Goal: Task Accomplishment & Management: Complete application form

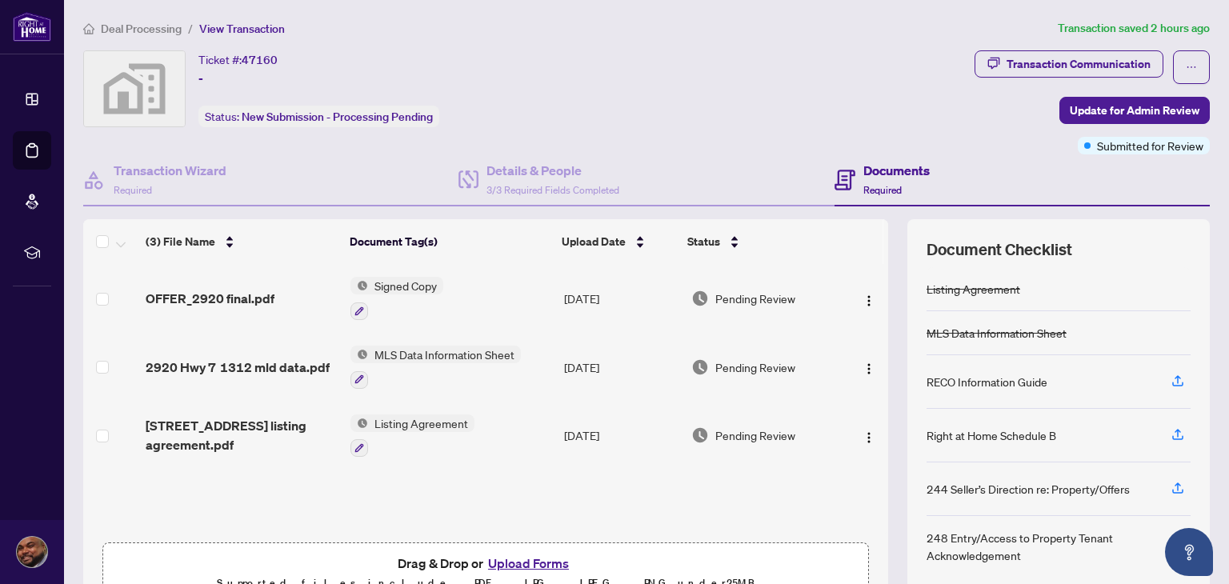
scroll to position [84, 0]
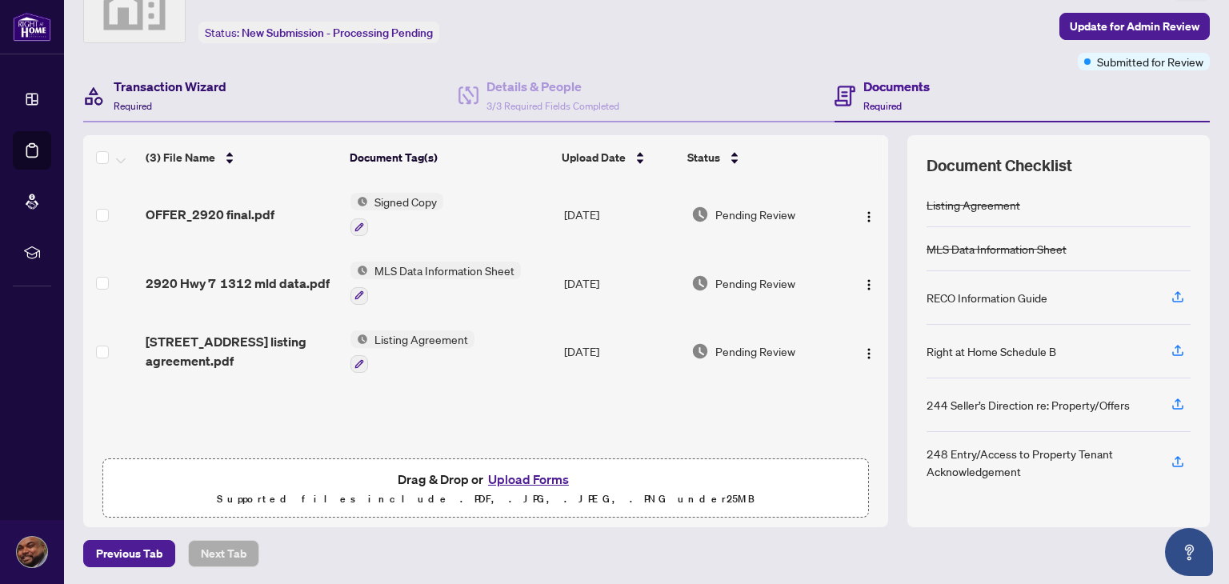
click at [168, 94] on h4 "Transaction Wizard" at bounding box center [170, 86] width 113 height 19
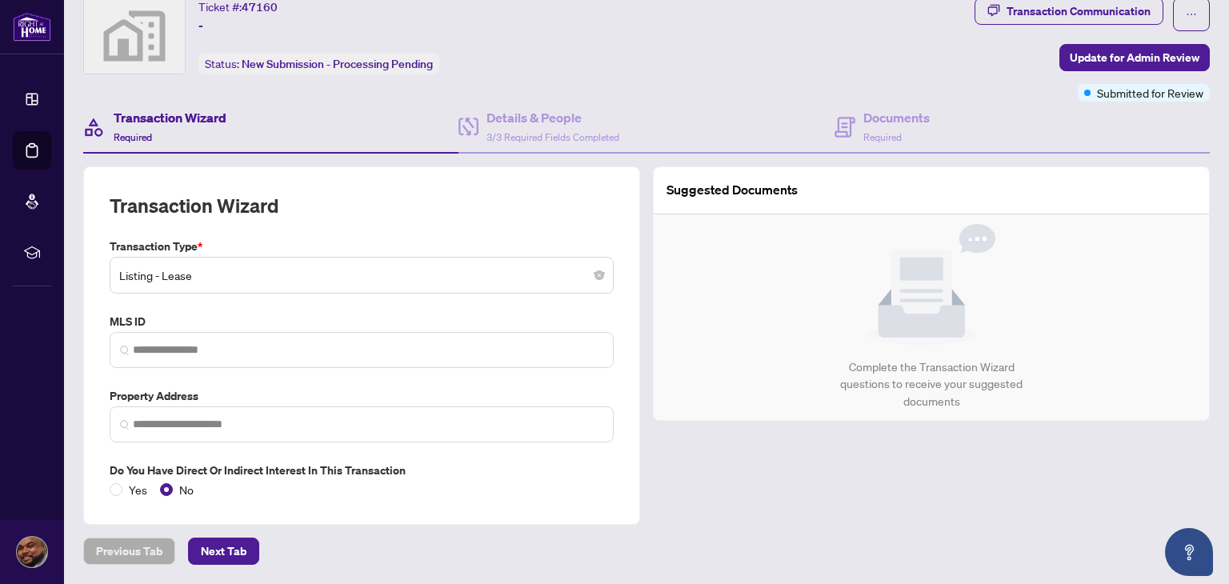
scroll to position [49, 0]
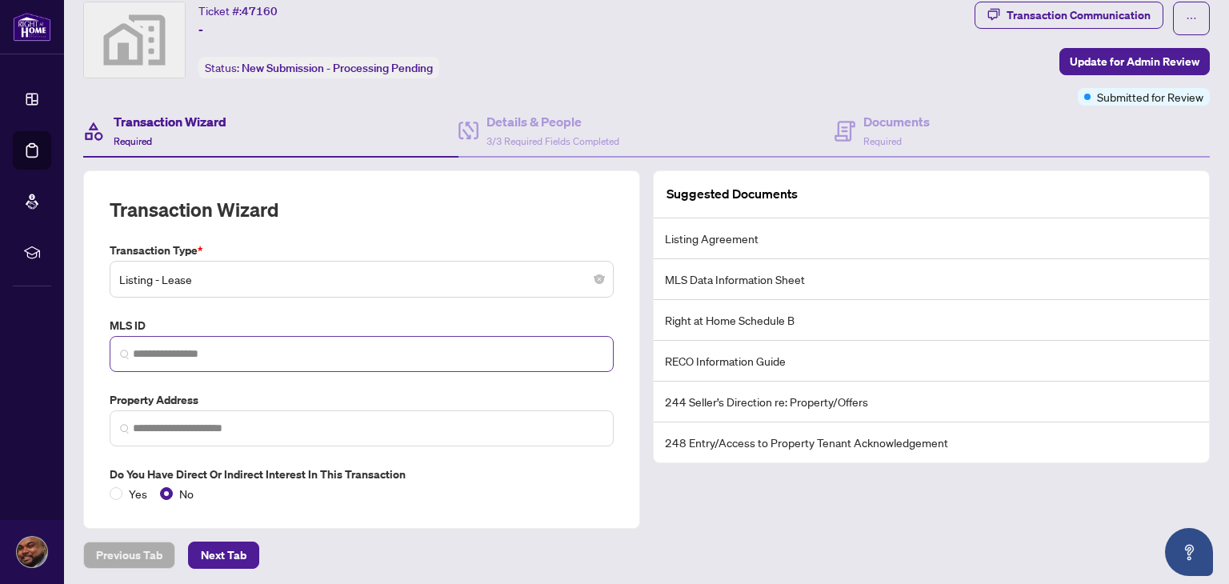
click at [519, 336] on span at bounding box center [362, 354] width 504 height 36
click at [518, 346] on input "search" at bounding box center [368, 354] width 470 height 17
click at [849, 135] on div "Documents Required" at bounding box center [882, 131] width 95 height 38
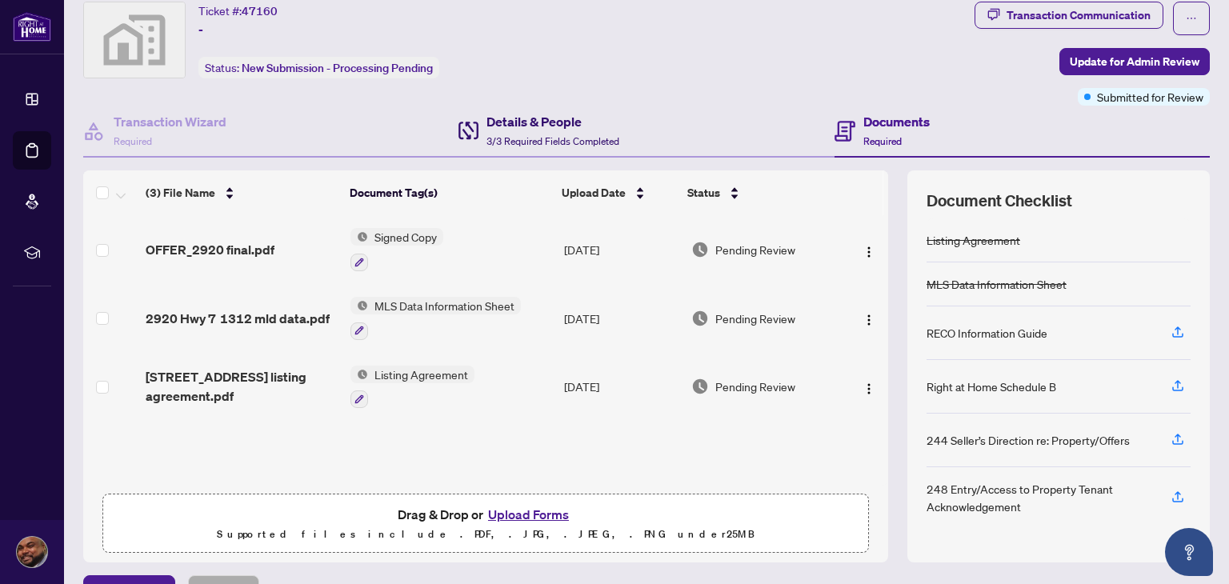
click at [538, 140] on span "3/3 Required Fields Completed" at bounding box center [552, 141] width 133 height 12
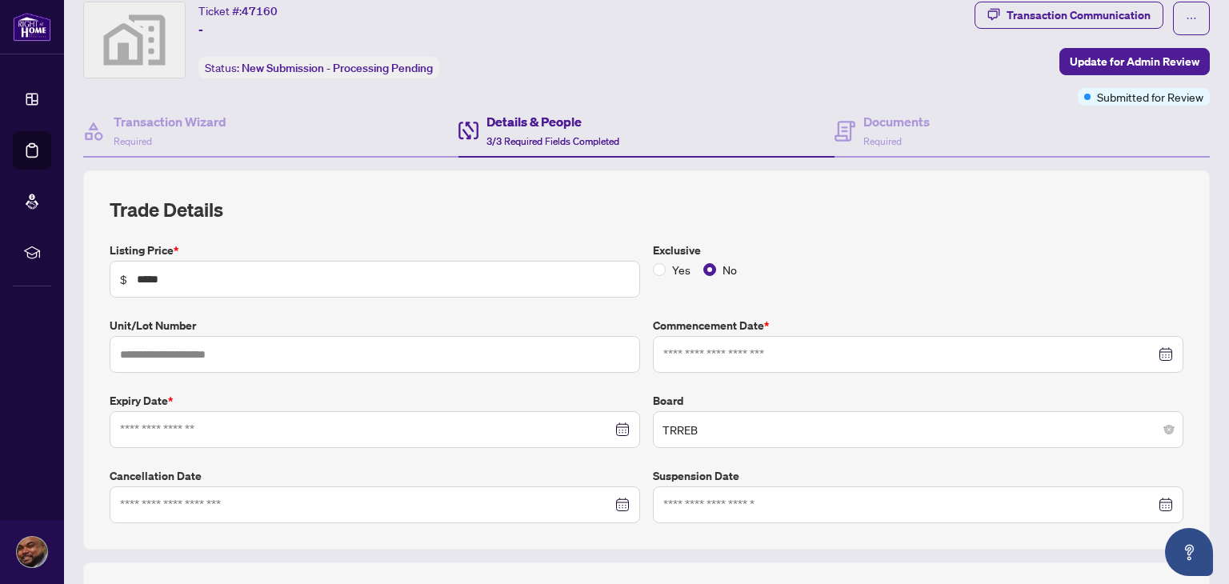
type input "**********"
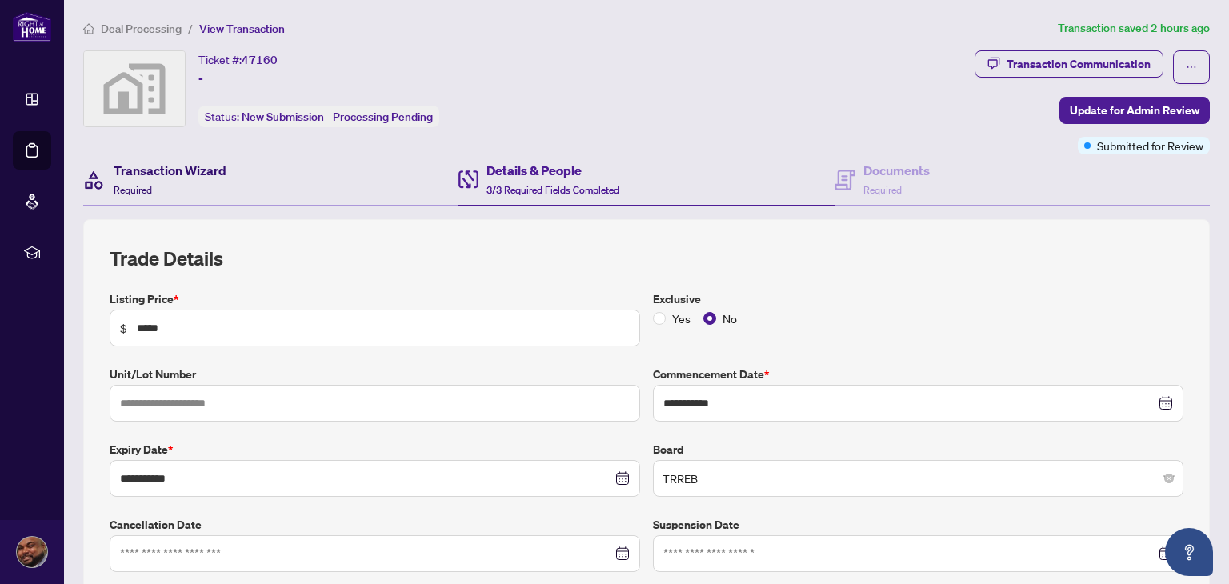
click at [141, 178] on h4 "Transaction Wizard" at bounding box center [170, 170] width 113 height 19
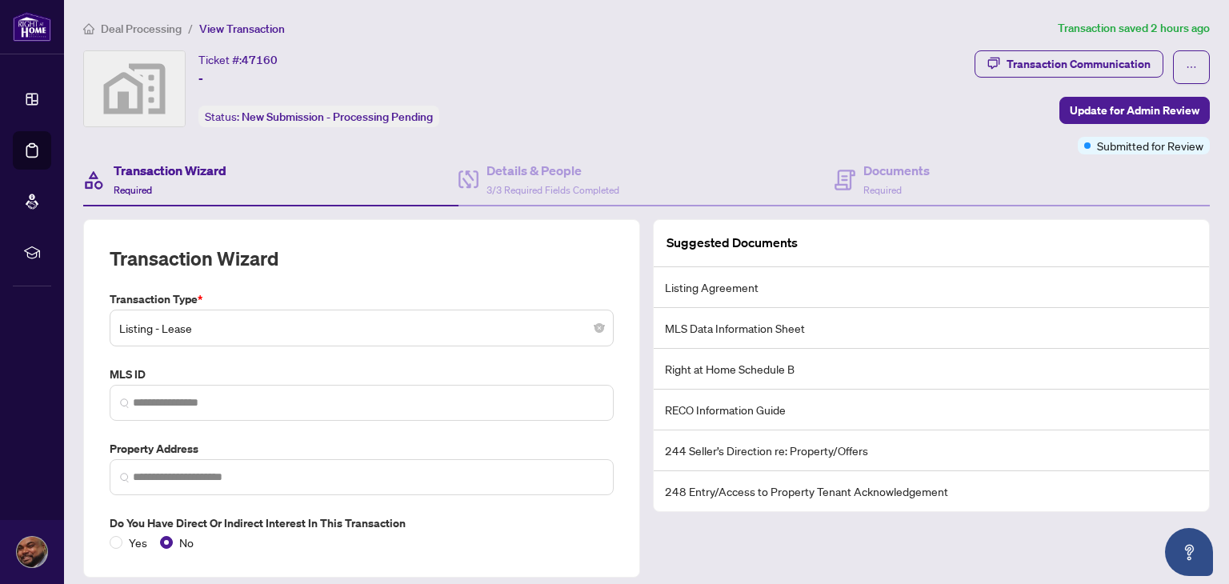
click at [201, 322] on span "Listing - Lease" at bounding box center [361, 328] width 485 height 30
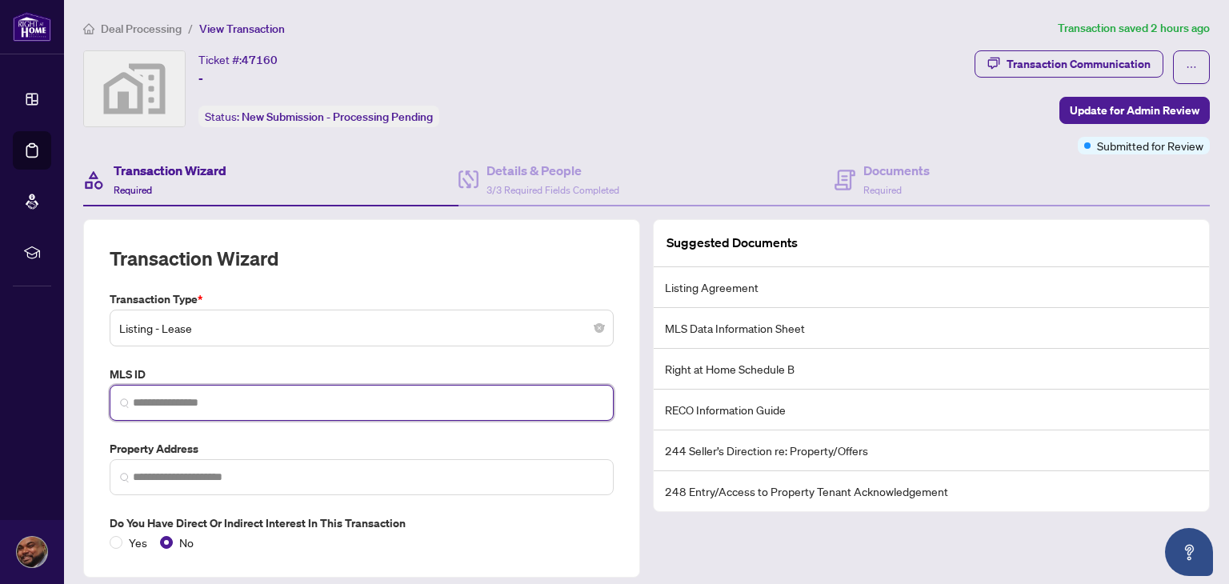
click at [192, 397] on input "search" at bounding box center [368, 402] width 470 height 17
type input "*"
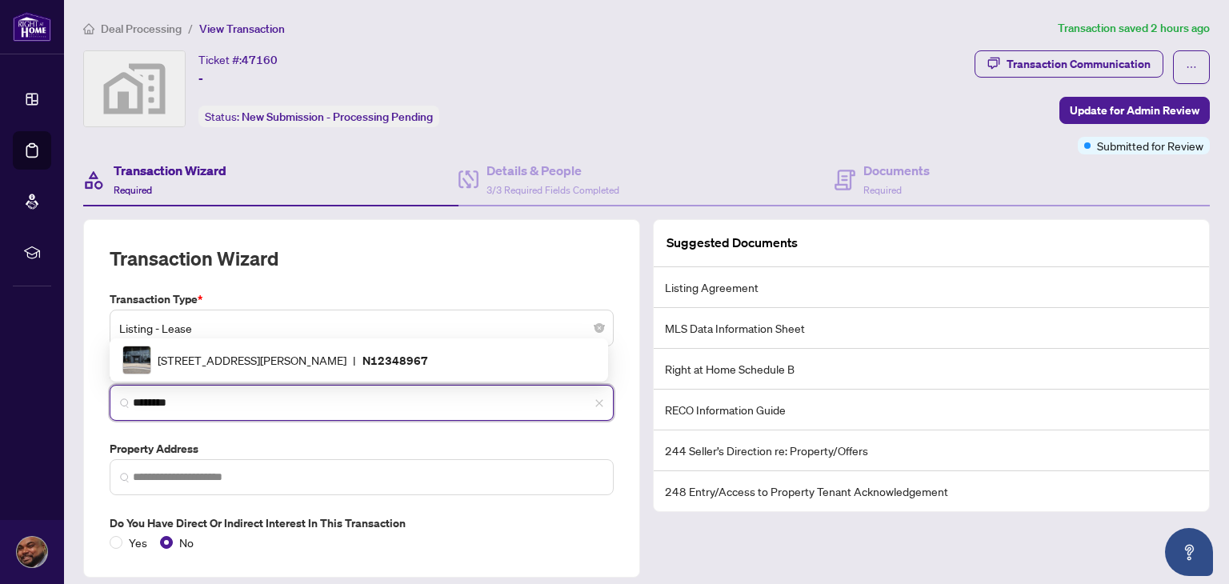
type input "*********"
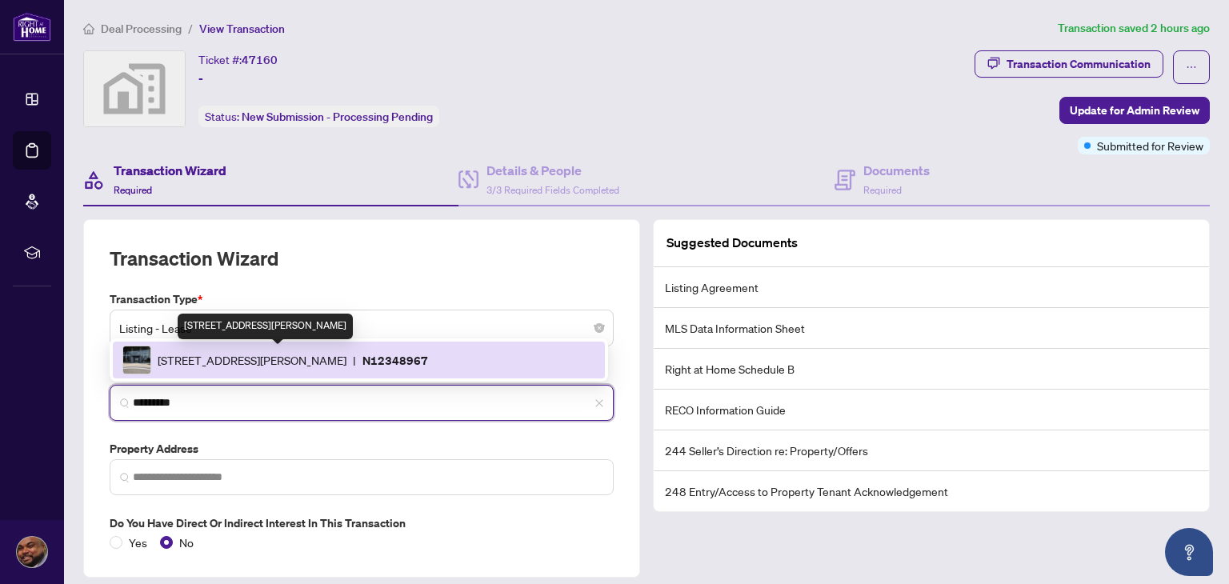
click at [239, 352] on span "2920 Hwy 7, Vaughan, Ontario L4K 0P4, Canada" at bounding box center [252, 360] width 189 height 18
type input "**********"
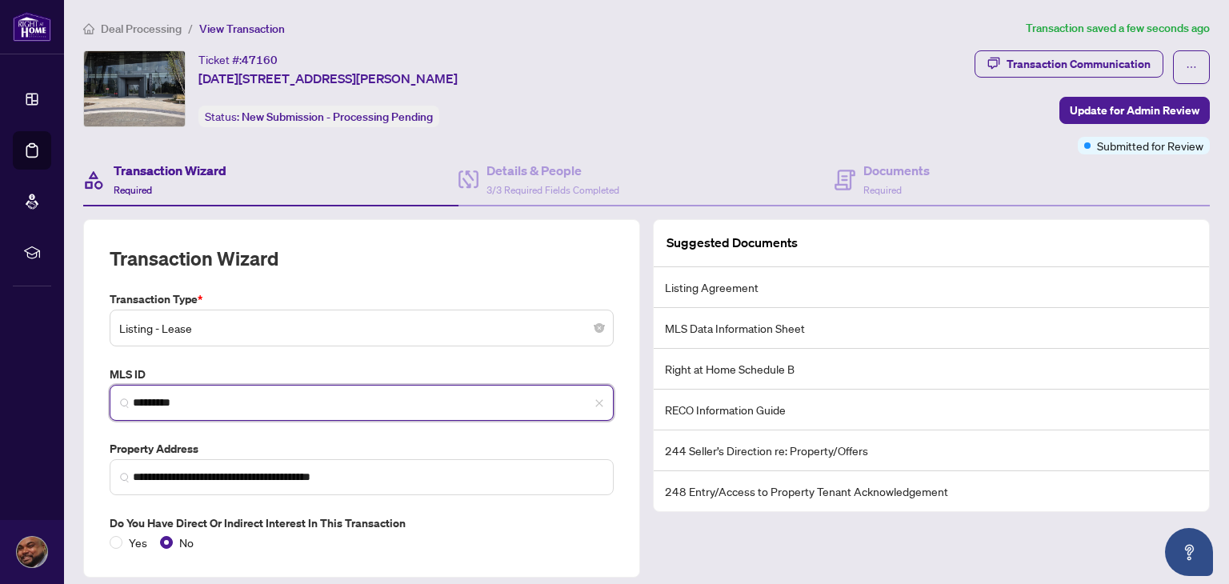
type input "*********"
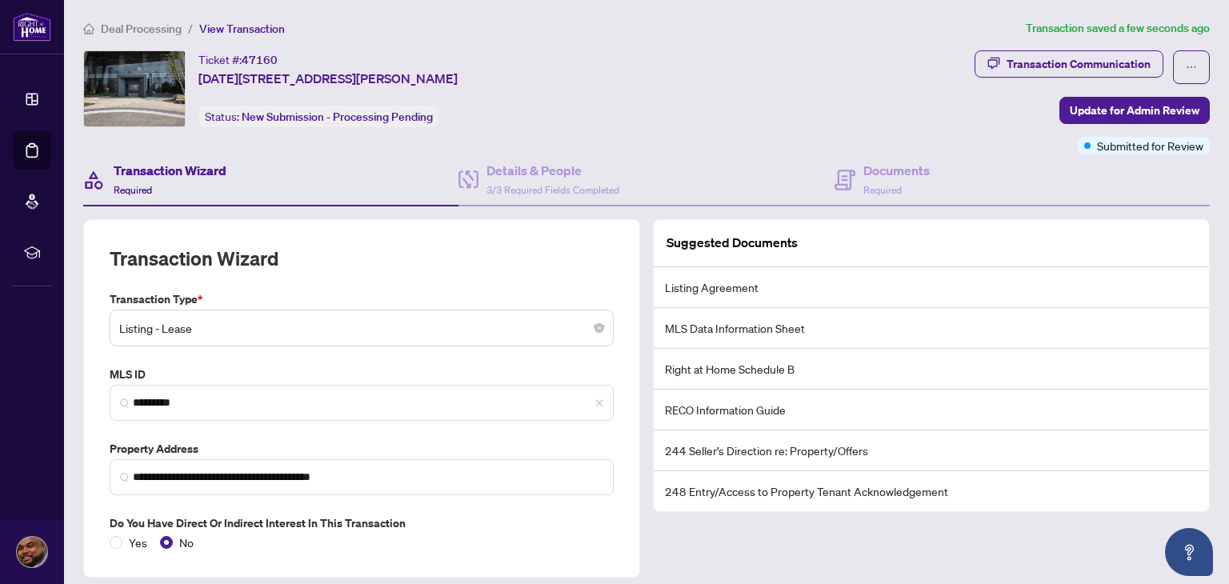
click at [160, 170] on h4 "Transaction Wizard" at bounding box center [170, 170] width 113 height 19
click at [479, 170] on div "Details & People 3/3 Required Fields Completed" at bounding box center [538, 180] width 161 height 38
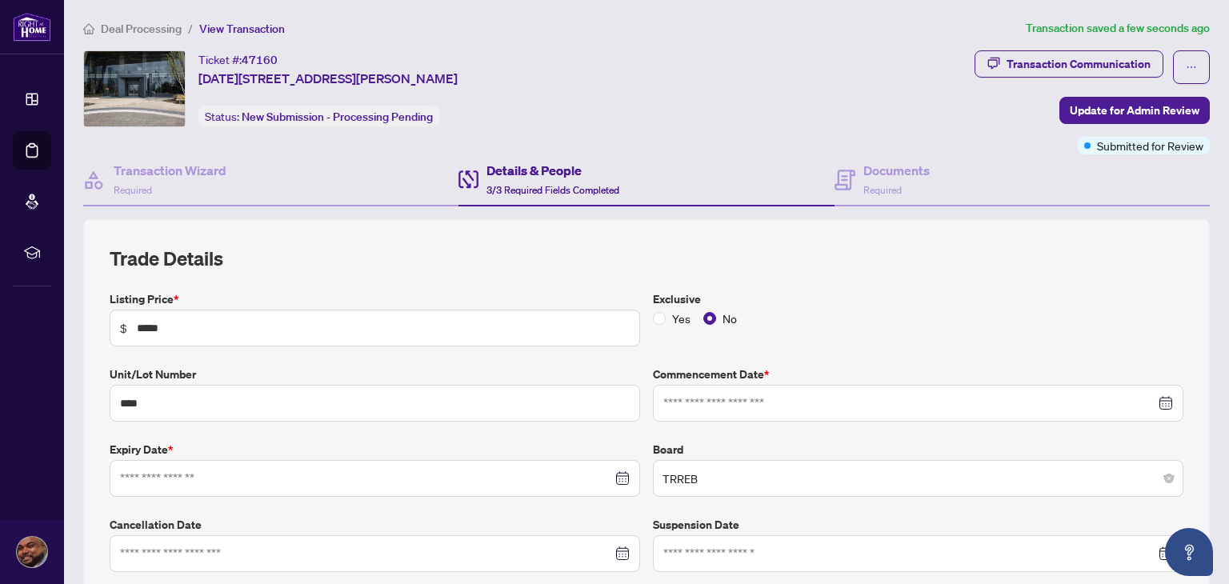
type input "**********"
click at [886, 184] on span "Required" at bounding box center [882, 190] width 38 height 12
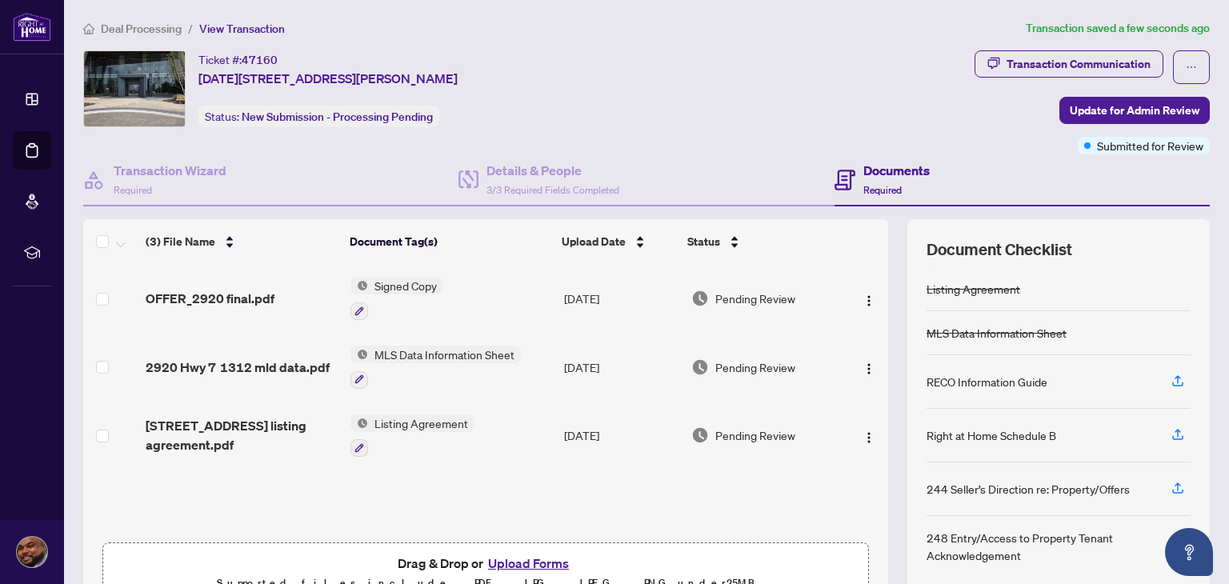
click at [538, 558] on button "Upload Forms" at bounding box center [528, 563] width 90 height 21
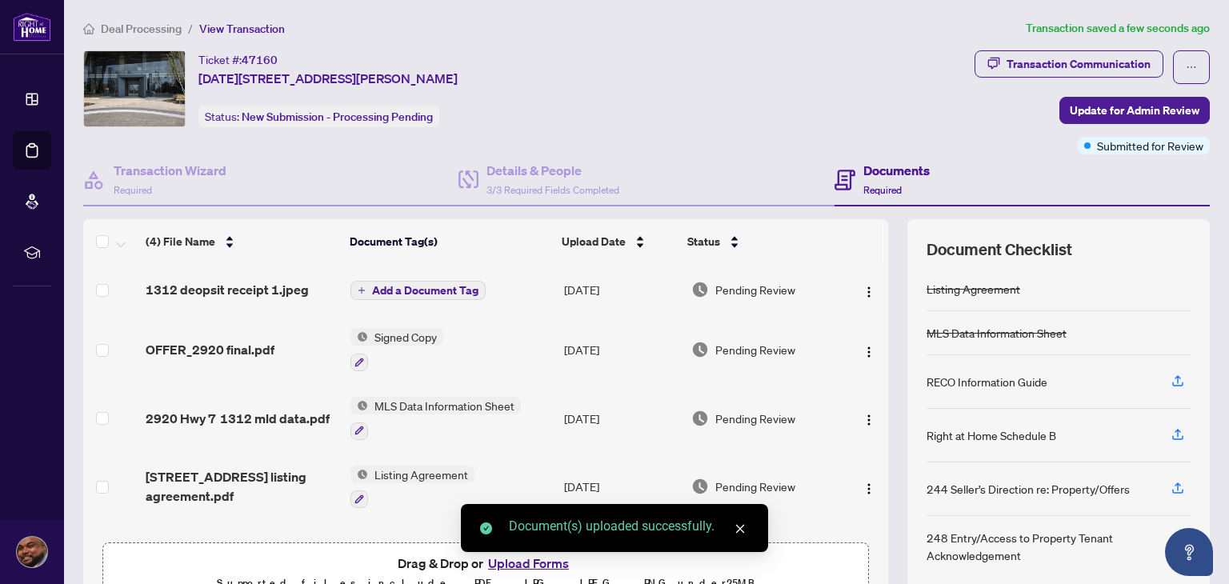
click at [498, 552] on div "Document(s) uploaded successfully." at bounding box center [614, 528] width 307 height 48
click at [541, 552] on div "Document(s) uploaded successfully." at bounding box center [614, 528] width 307 height 48
click at [737, 525] on icon "close" at bounding box center [740, 528] width 11 height 11
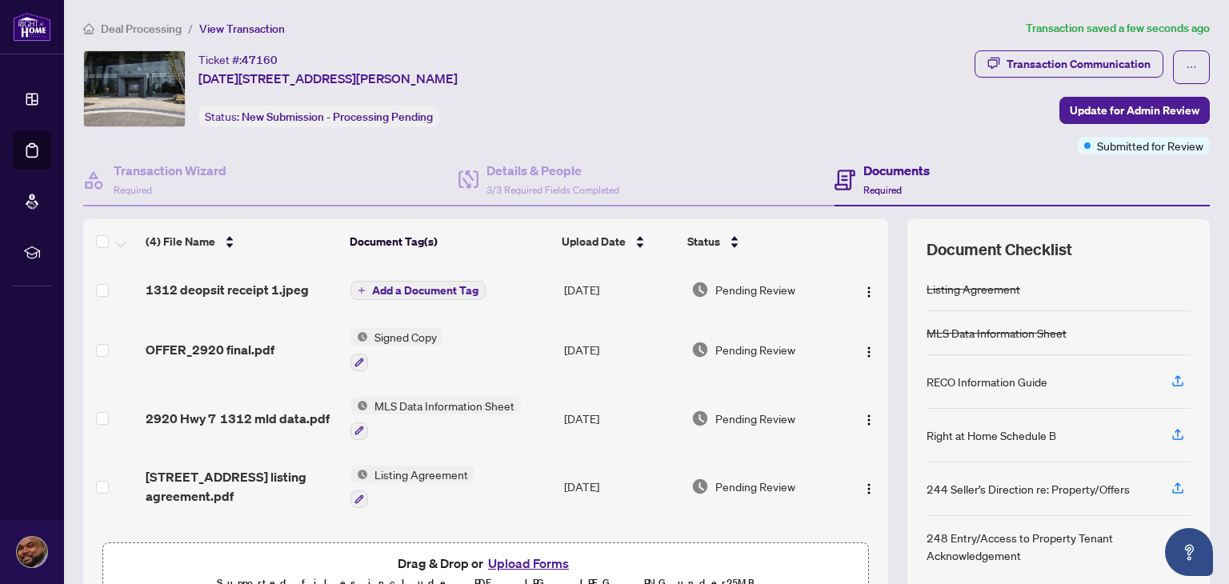
click at [541, 563] on button "Upload Forms" at bounding box center [528, 563] width 90 height 21
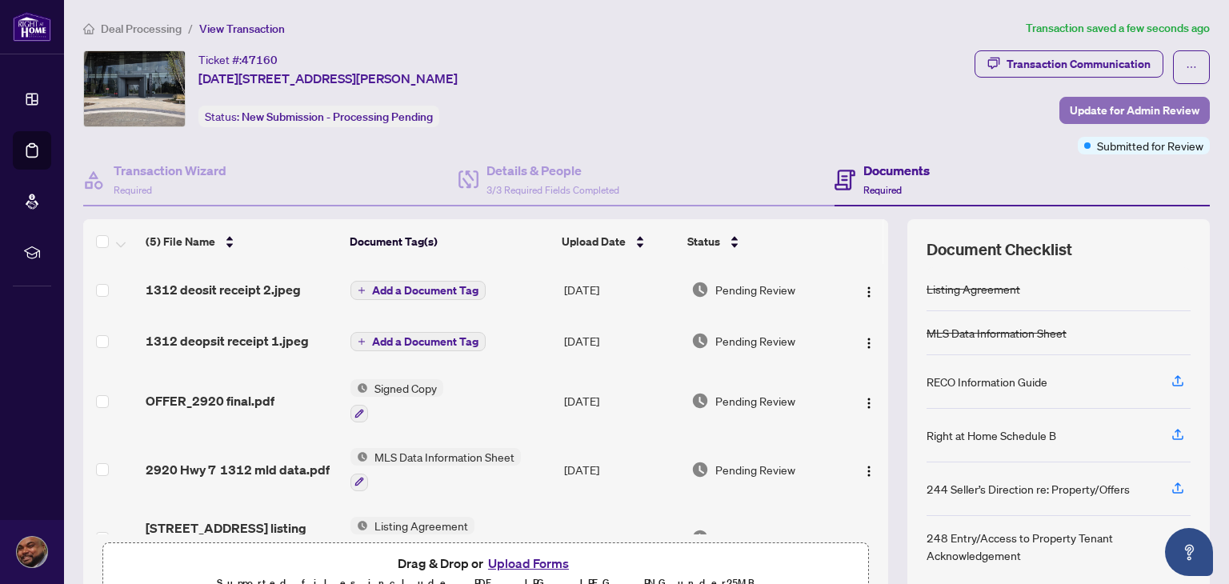
click at [1095, 113] on span "Update for Admin Review" at bounding box center [1135, 111] width 130 height 26
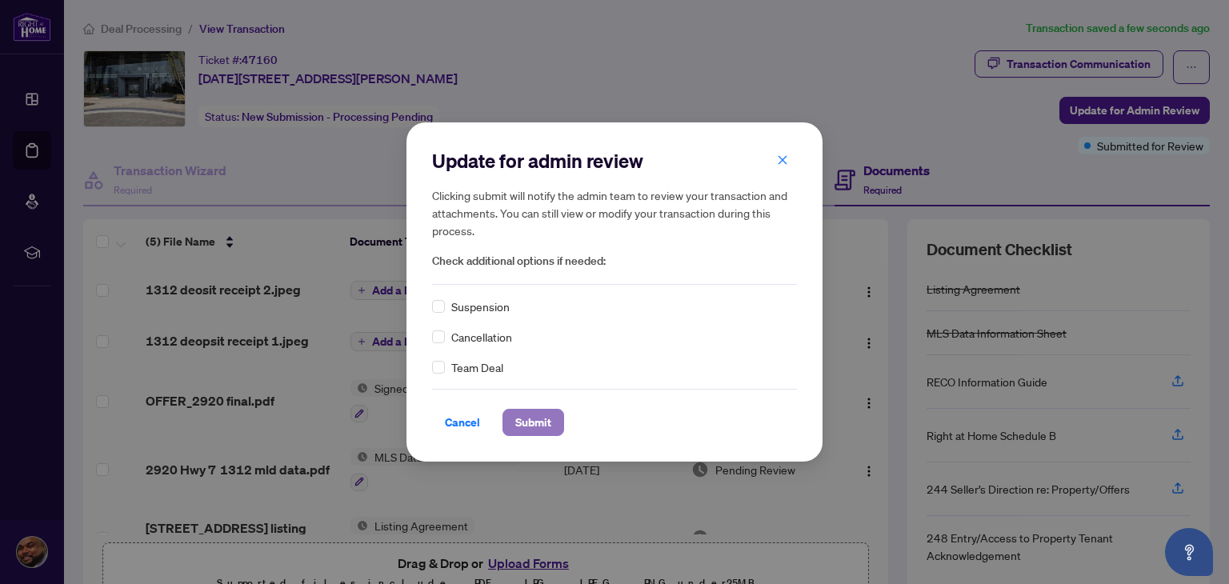
click at [540, 417] on span "Submit" at bounding box center [533, 423] width 36 height 26
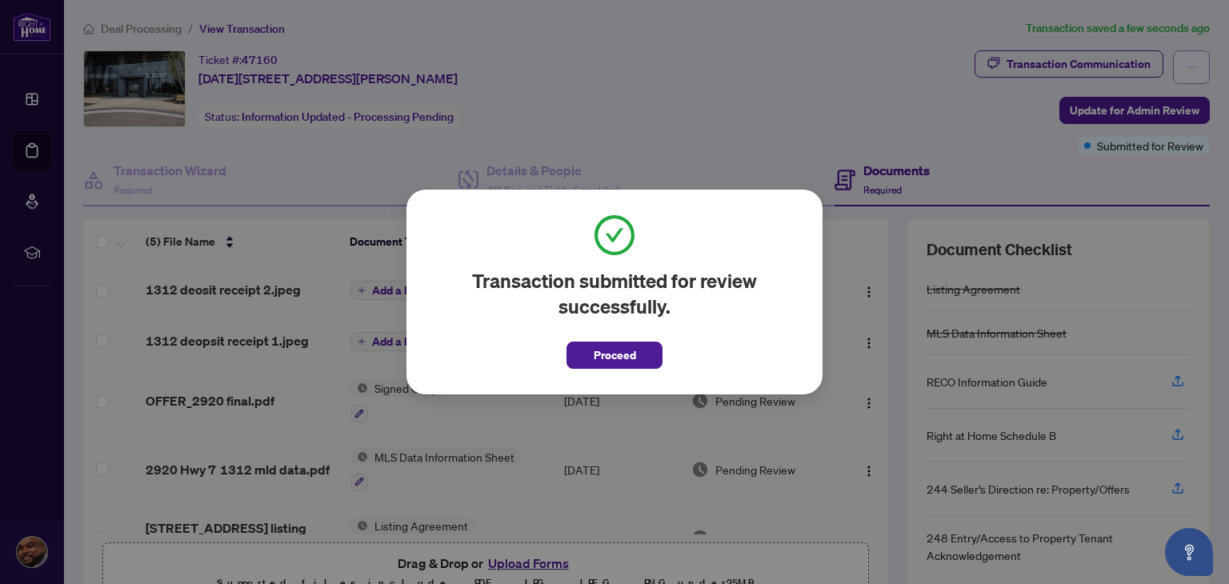
click at [1177, 67] on div "Transaction submitted for review successfully. Proceed Cancel OK" at bounding box center [614, 292] width 1229 height 584
click at [641, 345] on button "Proceed" at bounding box center [614, 355] width 96 height 27
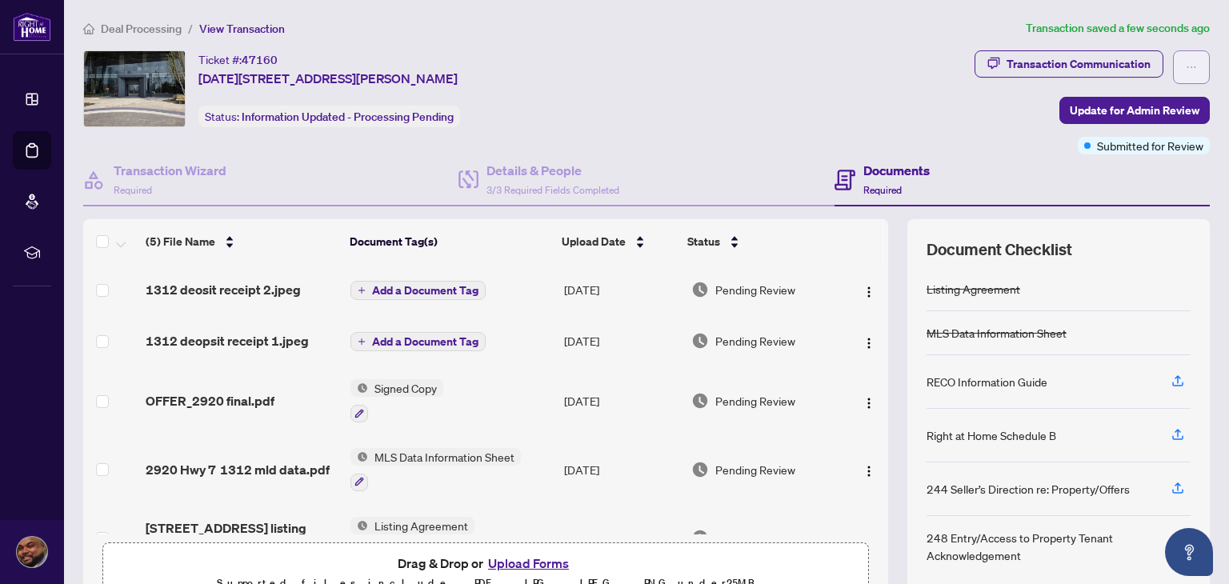
click at [1184, 58] on button "button" at bounding box center [1191, 67] width 37 height 34
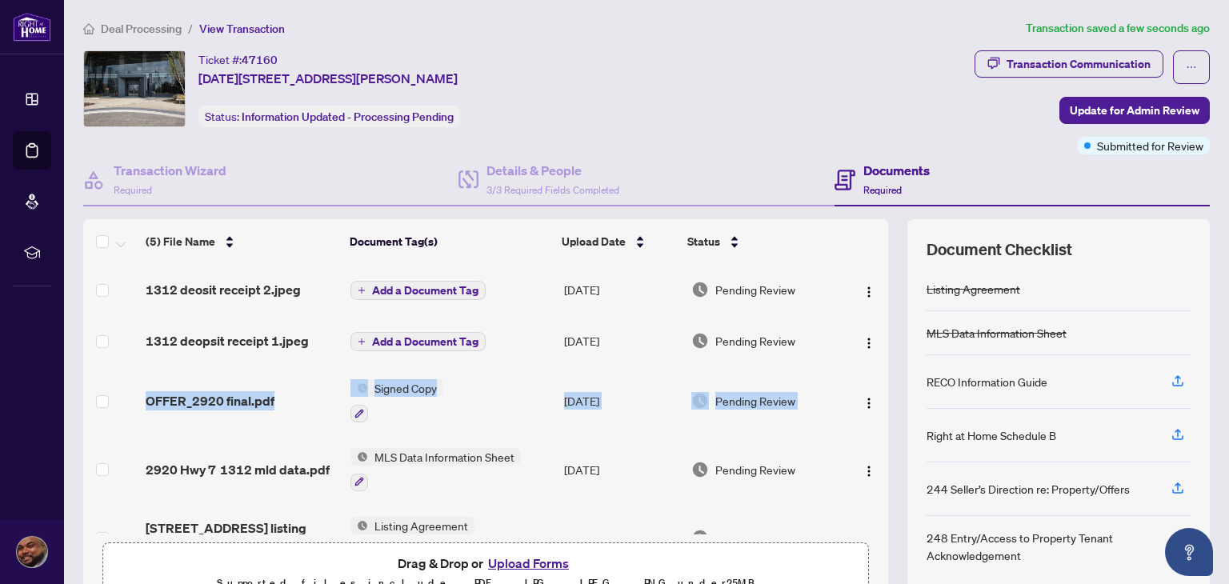
drag, startPoint x: 870, startPoint y: 336, endPoint x: 867, endPoint y: 412, distance: 76.0
click at [867, 412] on tbody "1312 deosit receipt 2.jpeg Add a Document Tag Sep/03/2025 Pending Review 1312 d…" at bounding box center [485, 418] width 805 height 308
click at [867, 412] on td at bounding box center [865, 400] width 45 height 69
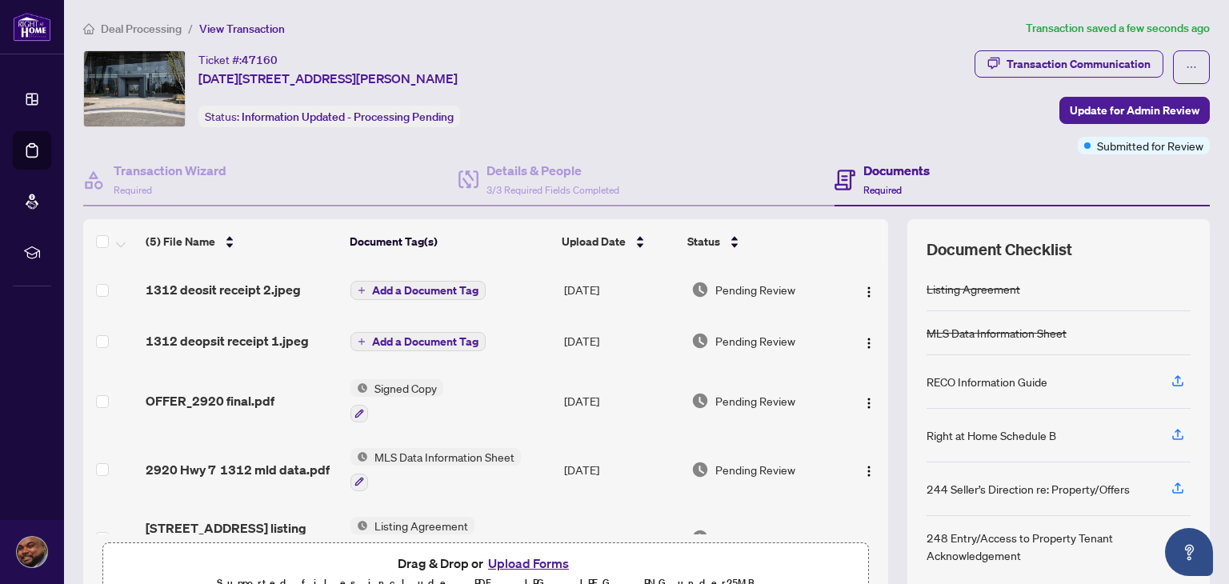
scroll to position [38, 0]
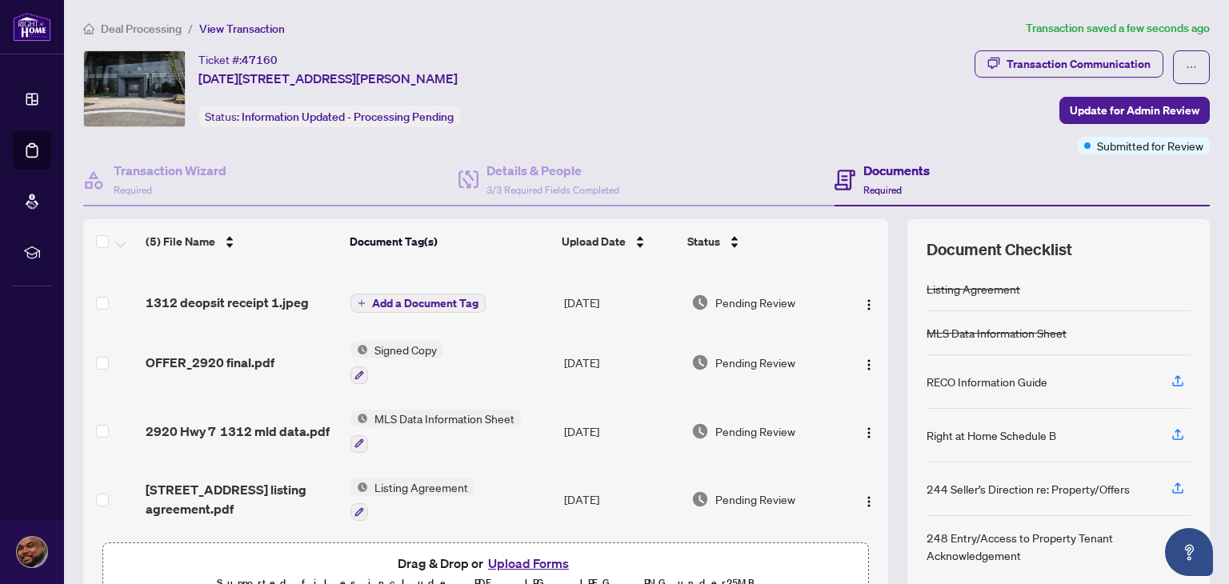
drag, startPoint x: 876, startPoint y: 417, endPoint x: 859, endPoint y: 528, distance: 112.6
click at [859, 528] on div "(5) File Name Document Tag(s) Upload Date Status 1312 deosit receipt 2.jpeg Add…" at bounding box center [646, 415] width 1127 height 392
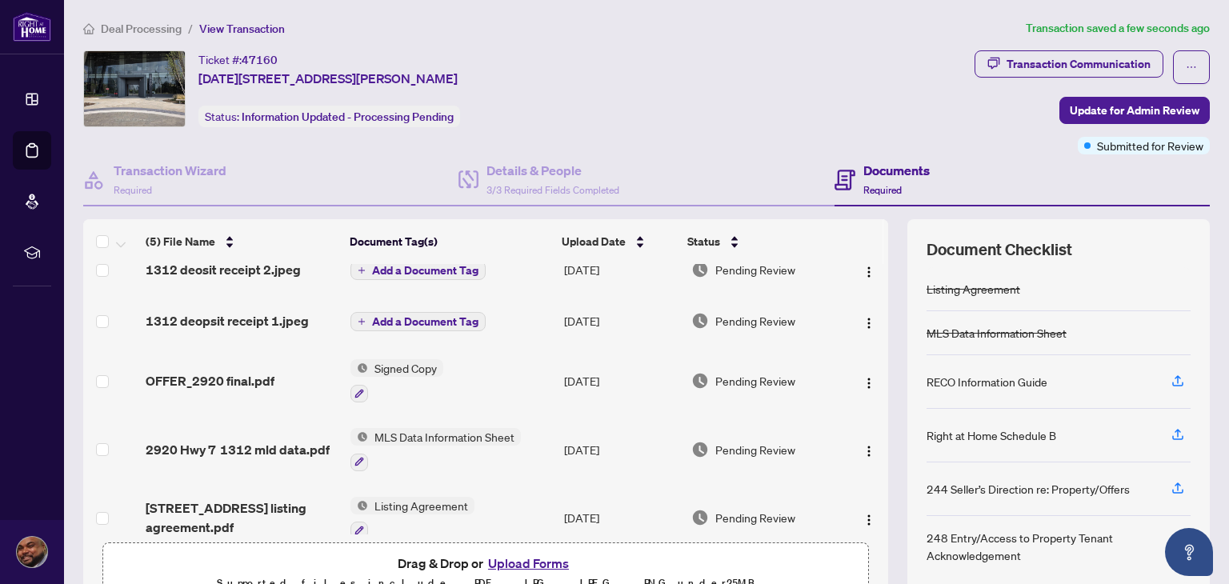
scroll to position [0, 0]
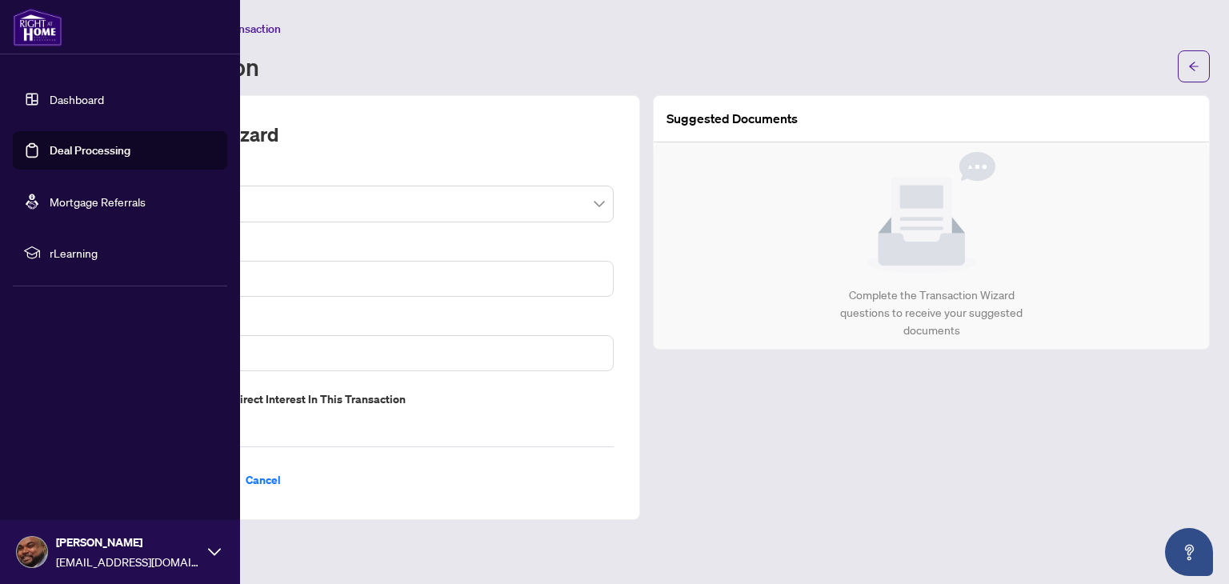
click at [50, 105] on link "Dashboard" at bounding box center [77, 99] width 54 height 14
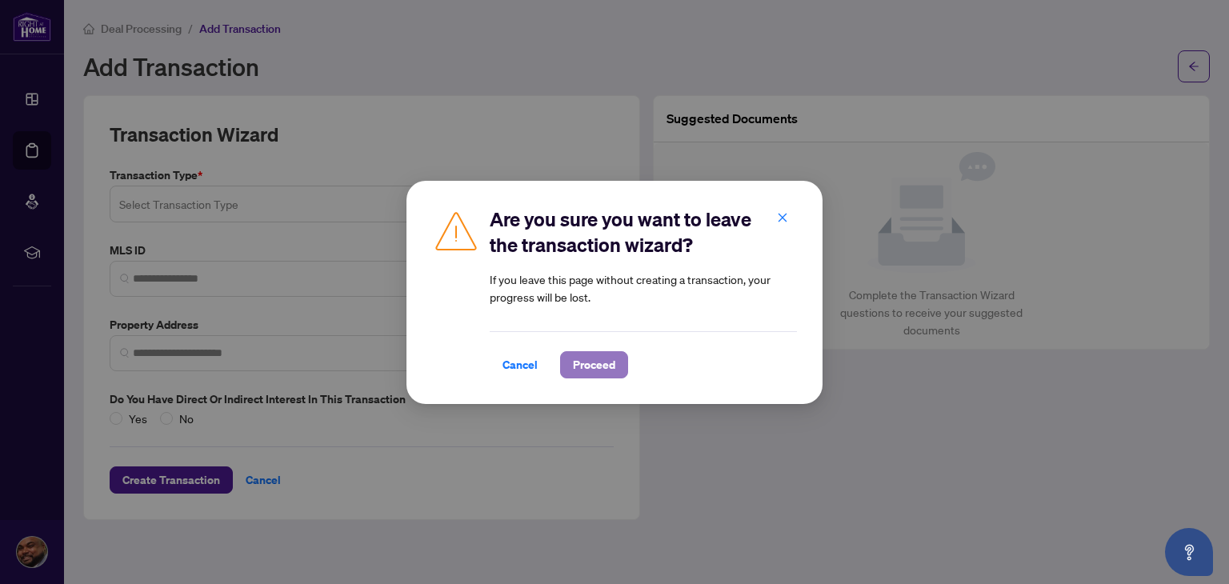
click at [591, 367] on span "Proceed" at bounding box center [594, 365] width 42 height 26
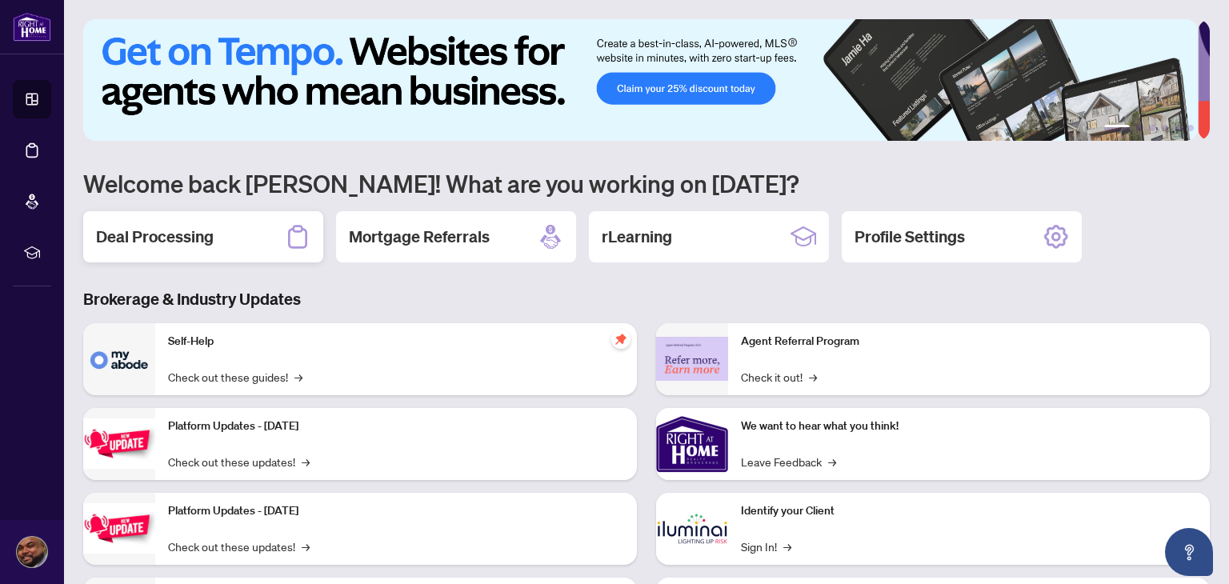
click at [159, 226] on h2 "Deal Processing" at bounding box center [155, 237] width 118 height 22
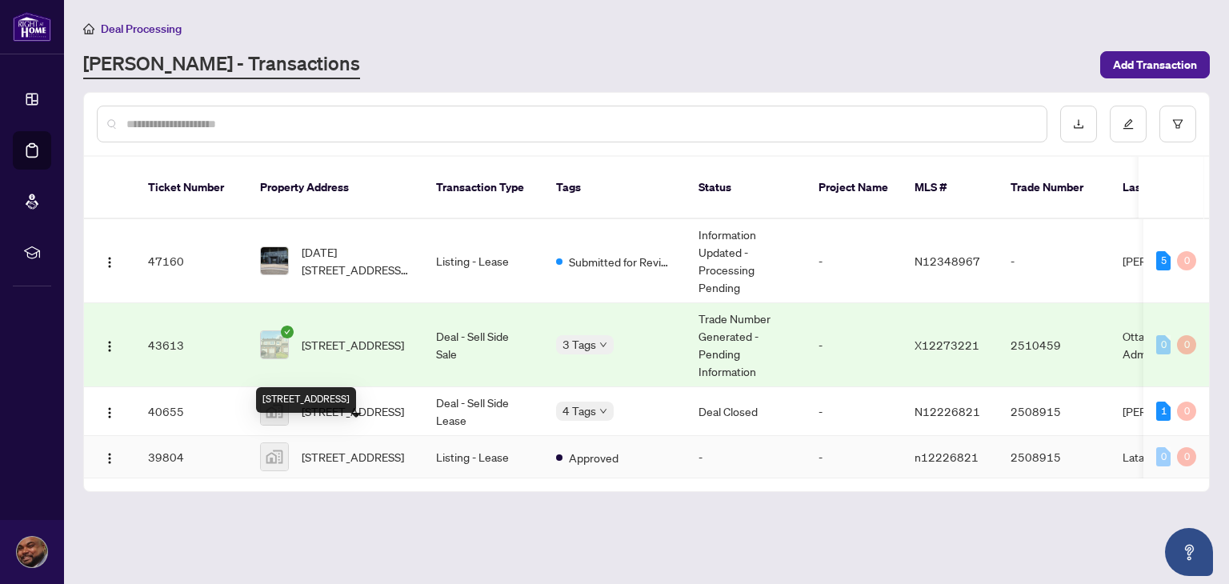
click at [313, 448] on span "[STREET_ADDRESS]" at bounding box center [353, 457] width 102 height 18
click at [294, 400] on div "[STREET_ADDRESS]" at bounding box center [335, 411] width 150 height 29
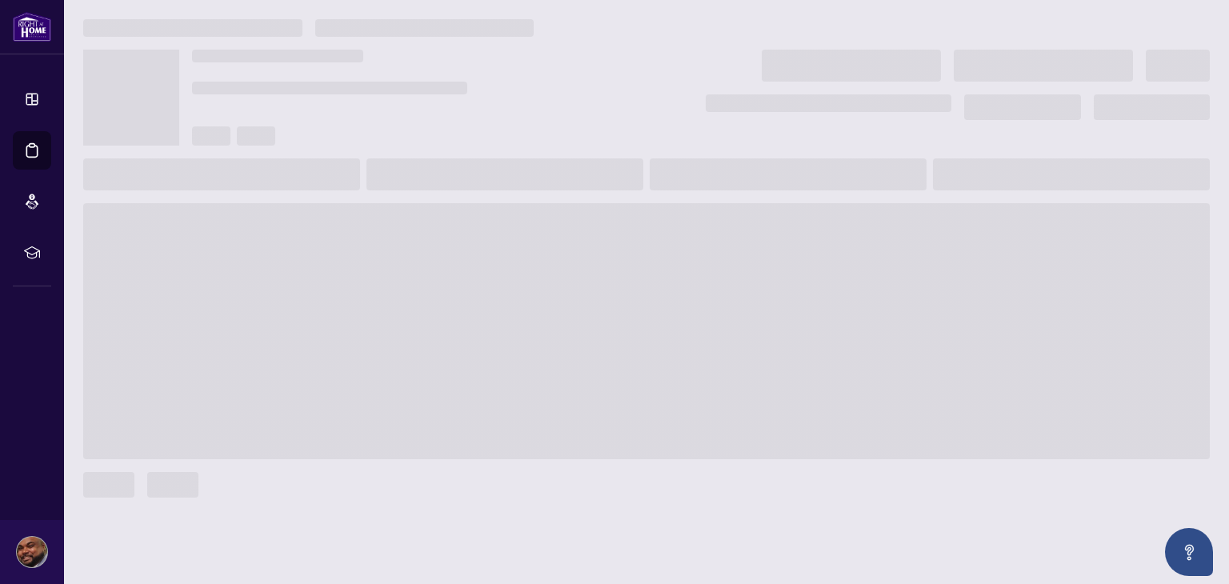
click at [294, 400] on span at bounding box center [646, 331] width 1127 height 256
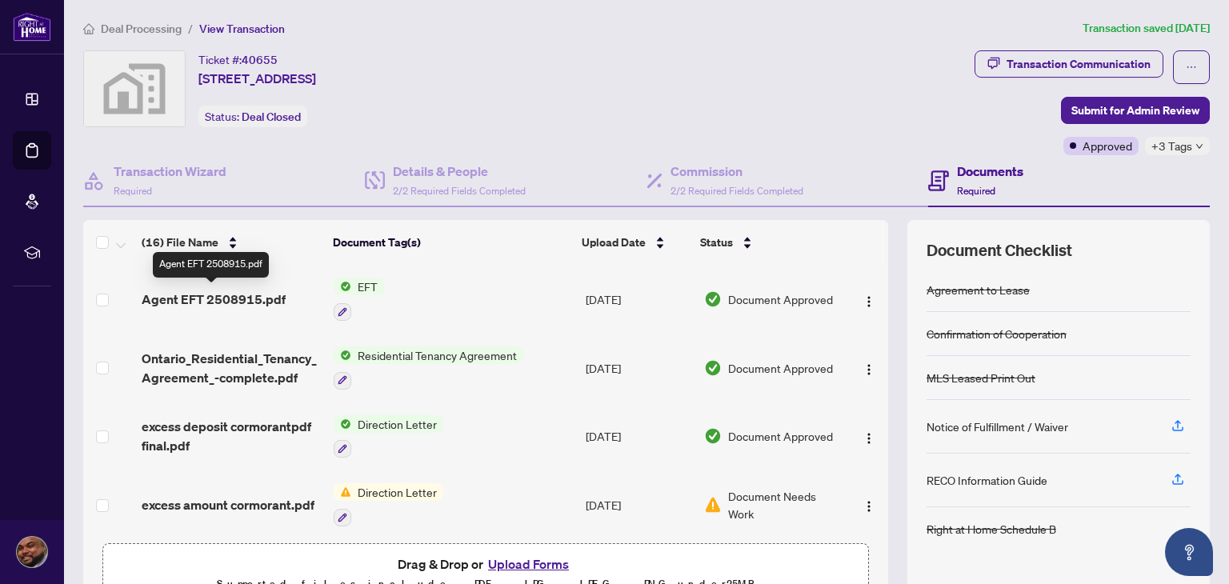
click at [237, 294] on span "Agent EFT 2508915.pdf" at bounding box center [214, 299] width 144 height 19
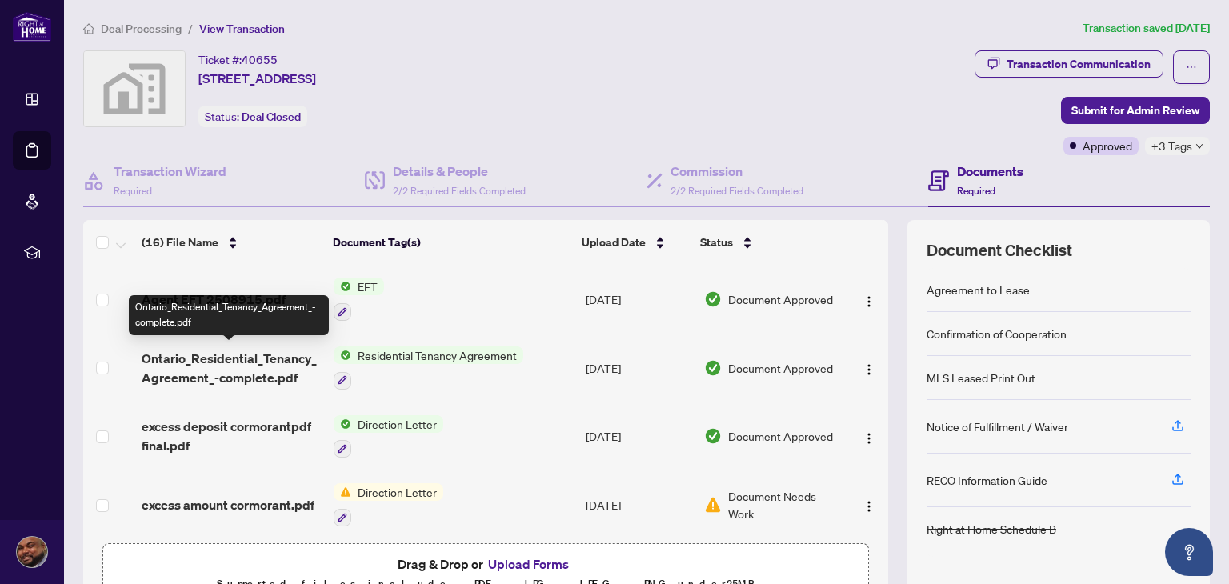
click at [284, 350] on span "Ontario_Residential_Tenancy_Agreement_-complete.pdf" at bounding box center [231, 368] width 179 height 38
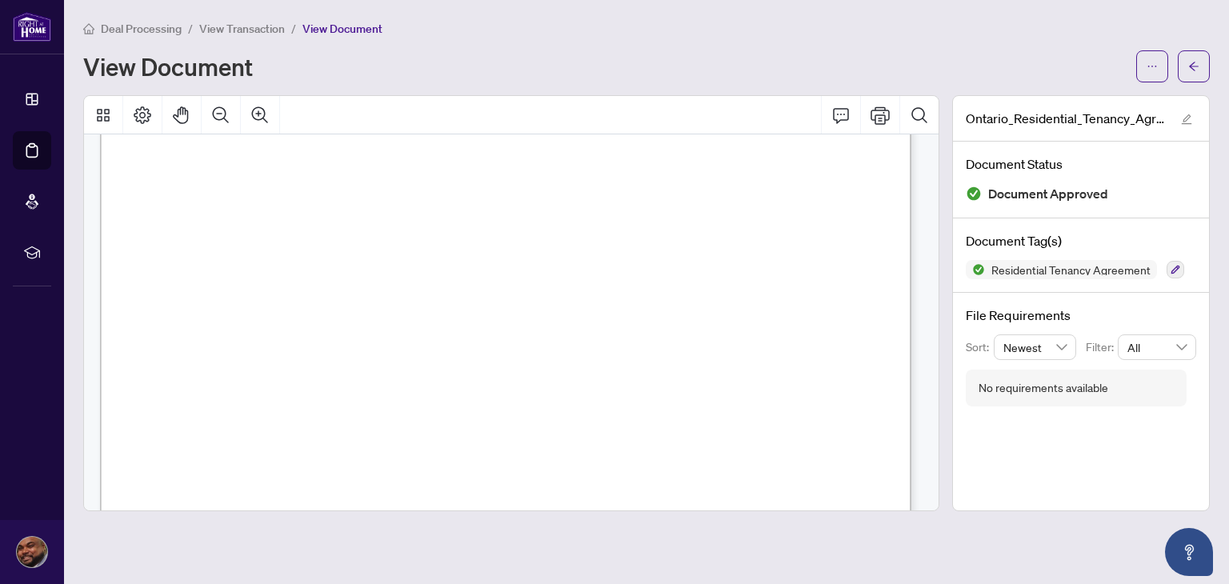
scroll to position [15476, 0]
